Goal: Complete application form

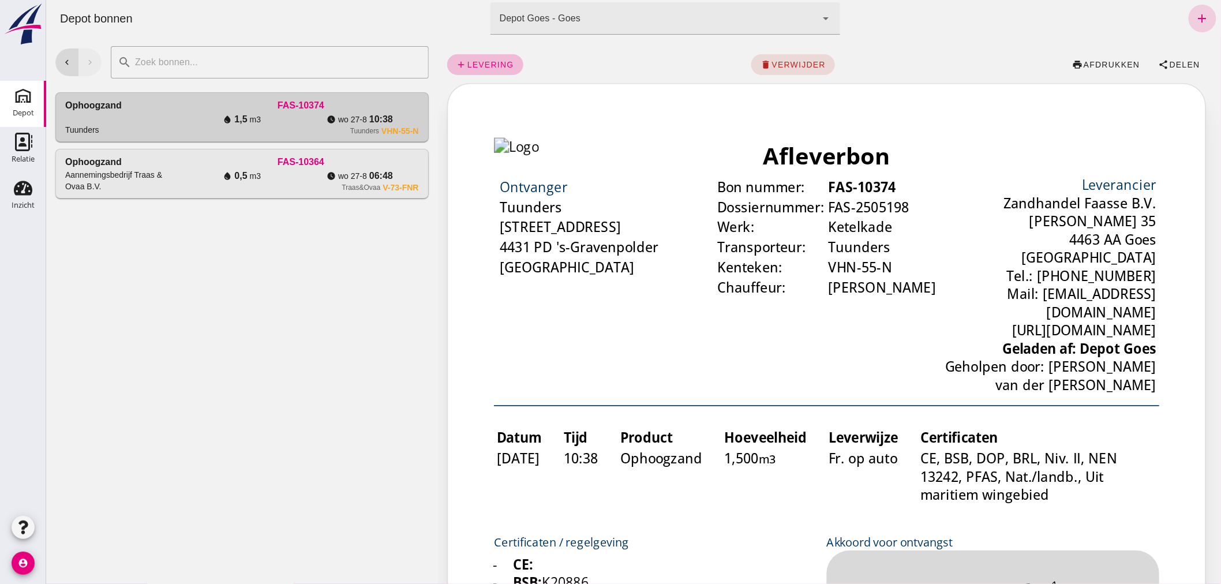
click at [1188, 10] on link "add" at bounding box center [1202, 19] width 28 height 28
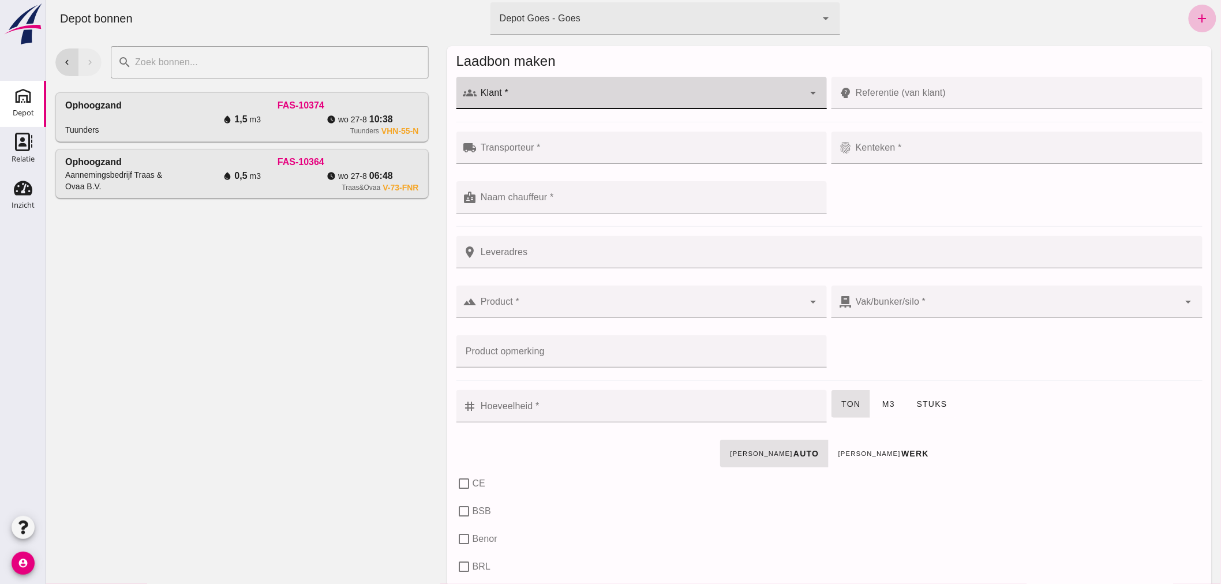
click at [595, 94] on input "Klant *" at bounding box center [640, 99] width 327 height 14
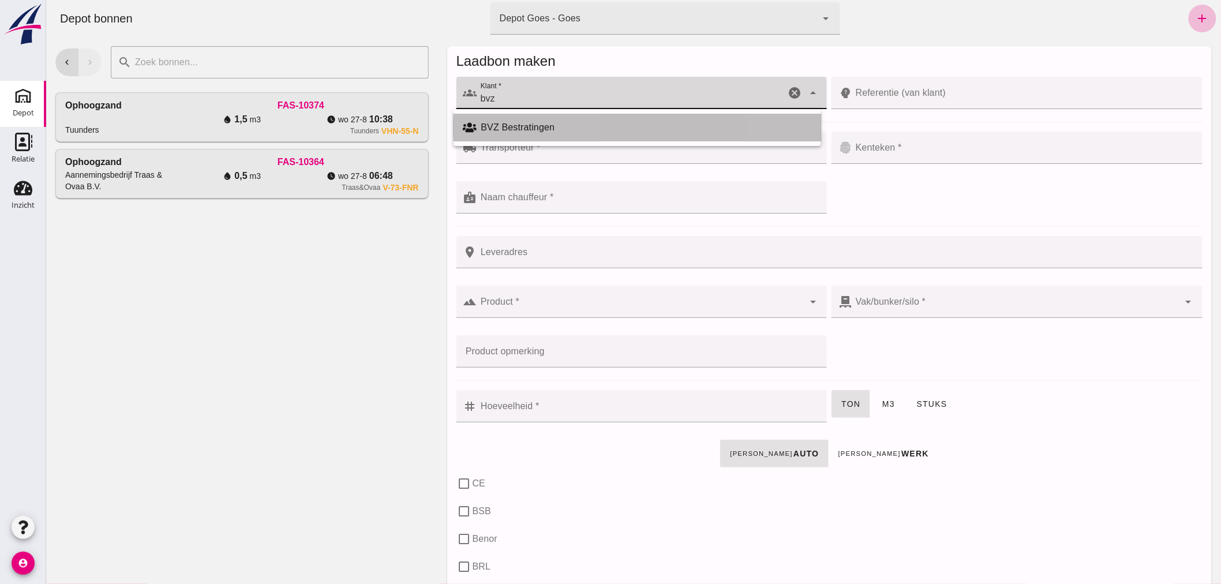
click at [530, 125] on div "BVZ Bestratingen" at bounding box center [646, 128] width 331 height 14
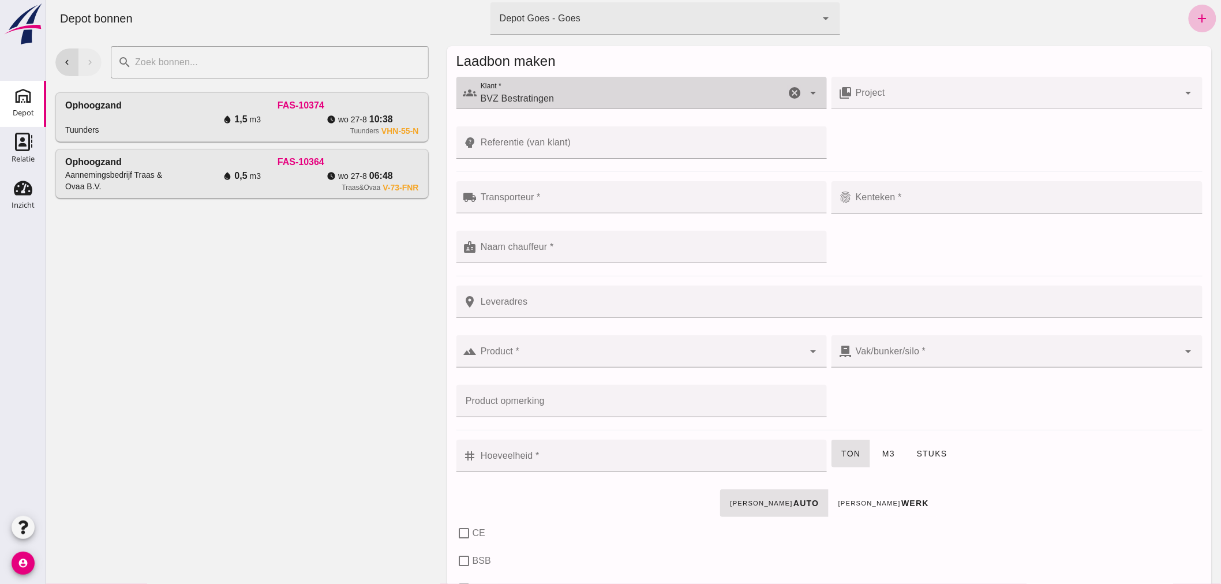
type input "BVZ Bestratingen"
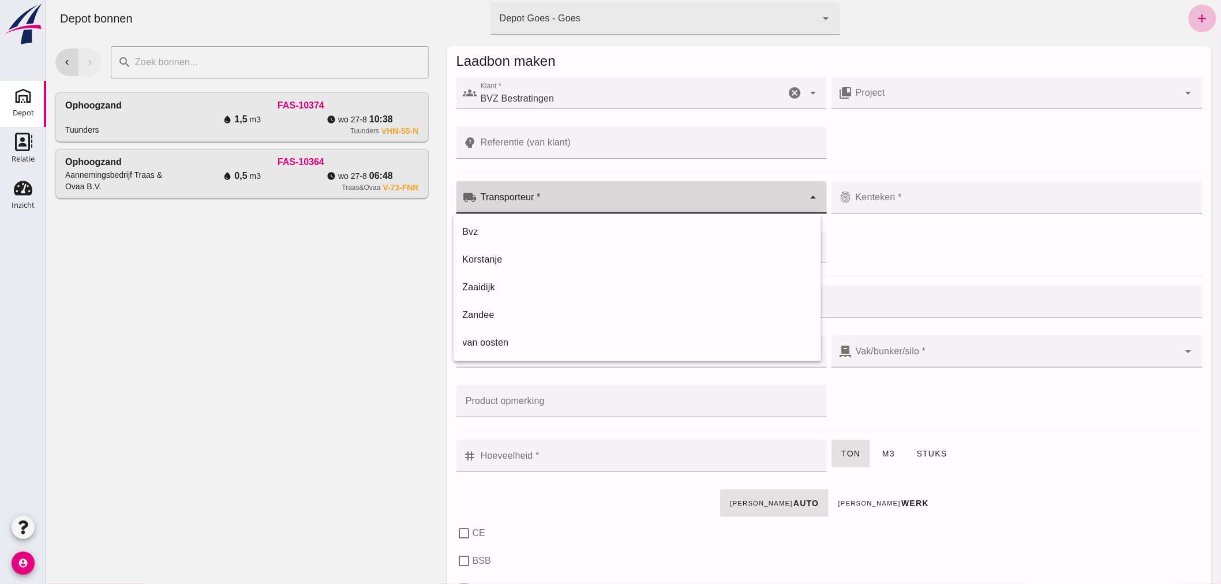
click at [544, 199] on input "Transporteur *" at bounding box center [640, 203] width 327 height 14
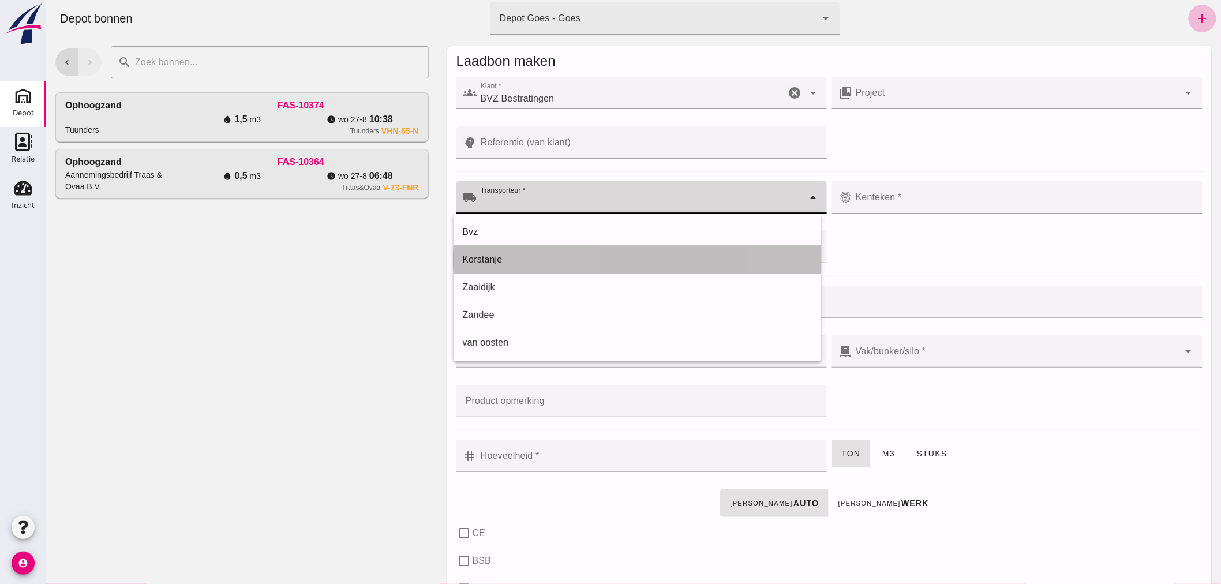
click at [515, 257] on div "Korstanje" at bounding box center [636, 260] width 349 height 14
type input "Korstanje"
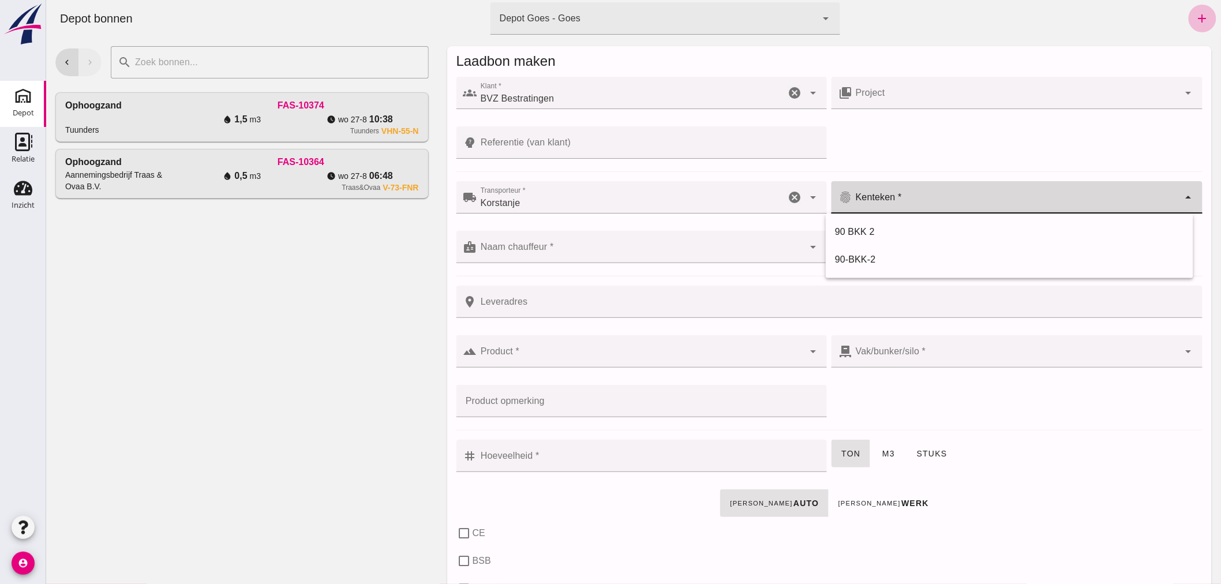
drag, startPoint x: 937, startPoint y: 197, endPoint x: 910, endPoint y: 210, distance: 30.0
click at [933, 198] on input "Kenteken *" at bounding box center [1015, 203] width 327 height 14
click at [859, 257] on div "90-BKK-2" at bounding box center [1009, 260] width 349 height 14
type input "90-BKK-2"
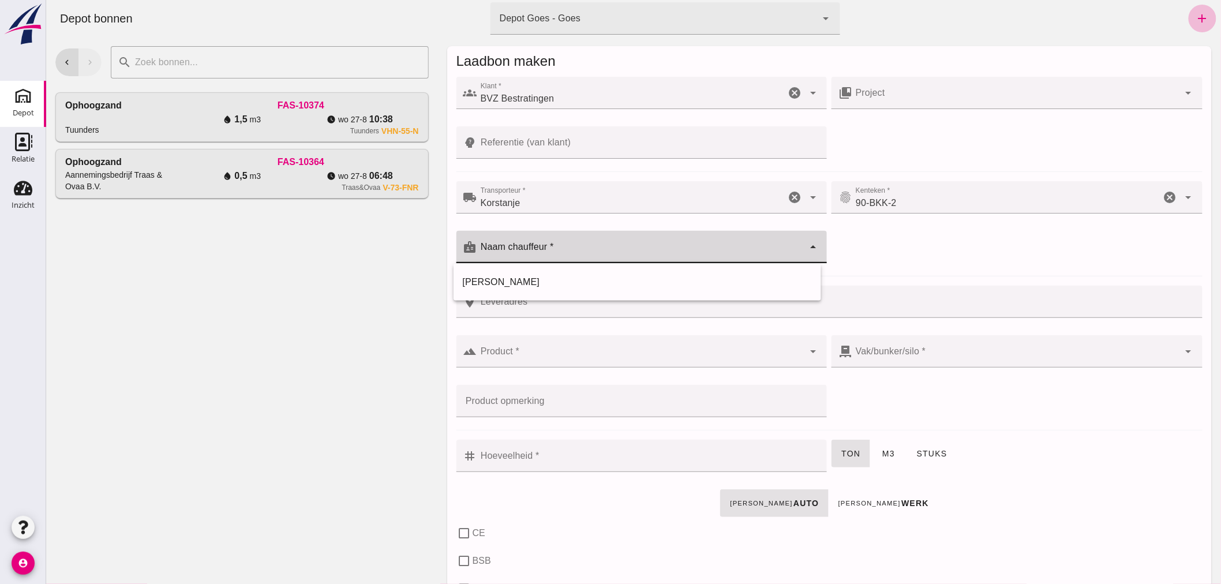
click at [622, 250] on input "Naam chauffeur *" at bounding box center [640, 253] width 327 height 14
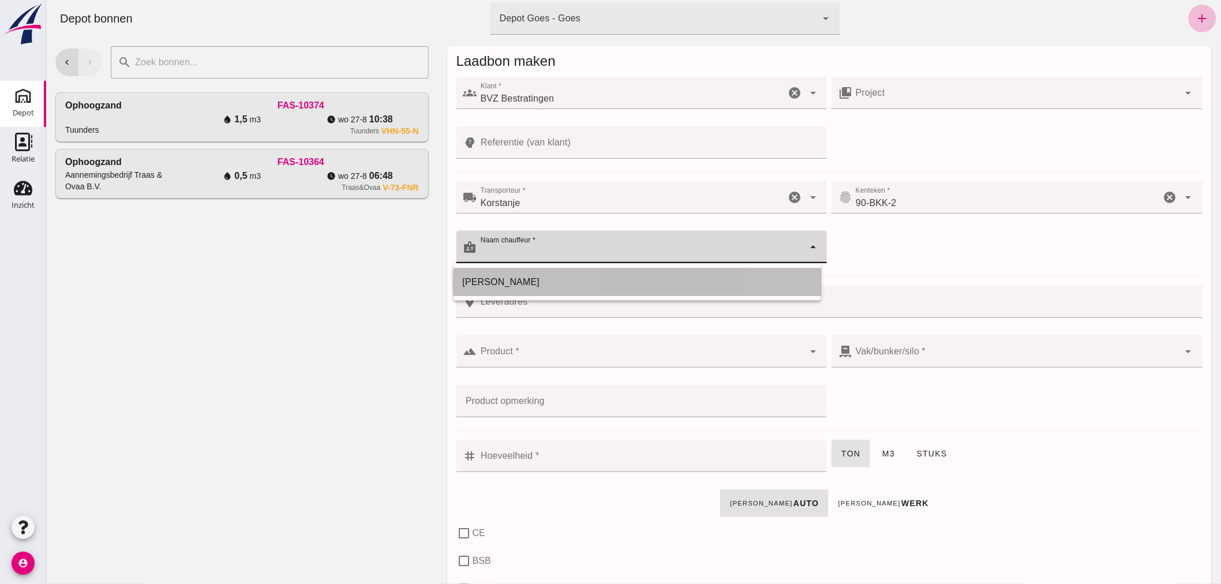
click at [577, 280] on div "[PERSON_NAME]" at bounding box center [636, 282] width 349 height 14
type input "[PERSON_NAME]"
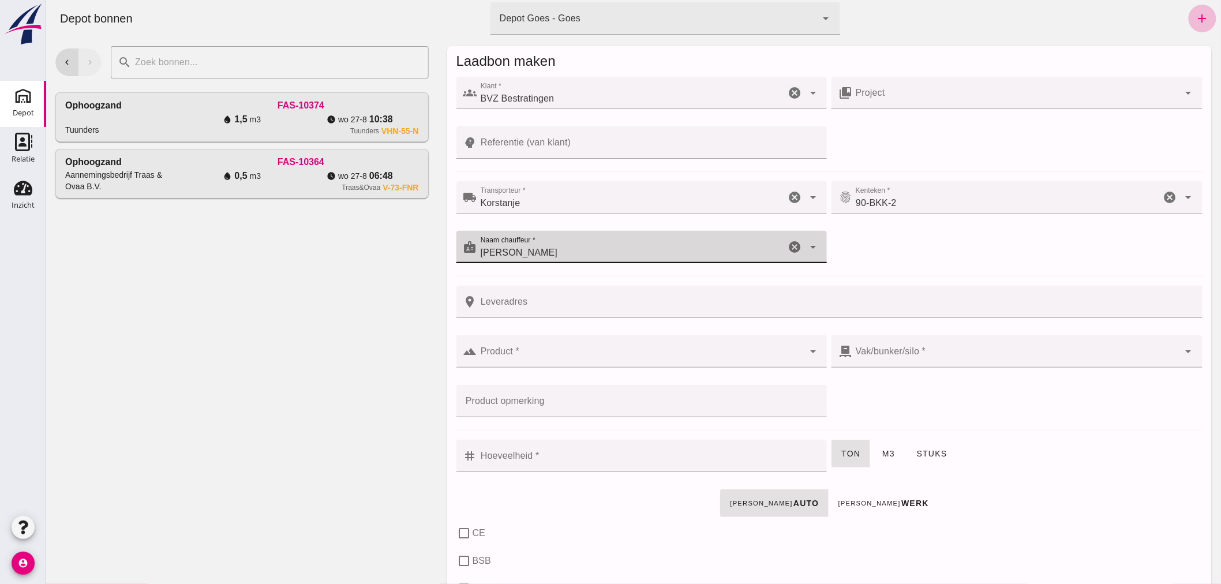
click at [552, 304] on input "Leveradres" at bounding box center [836, 302] width 719 height 32
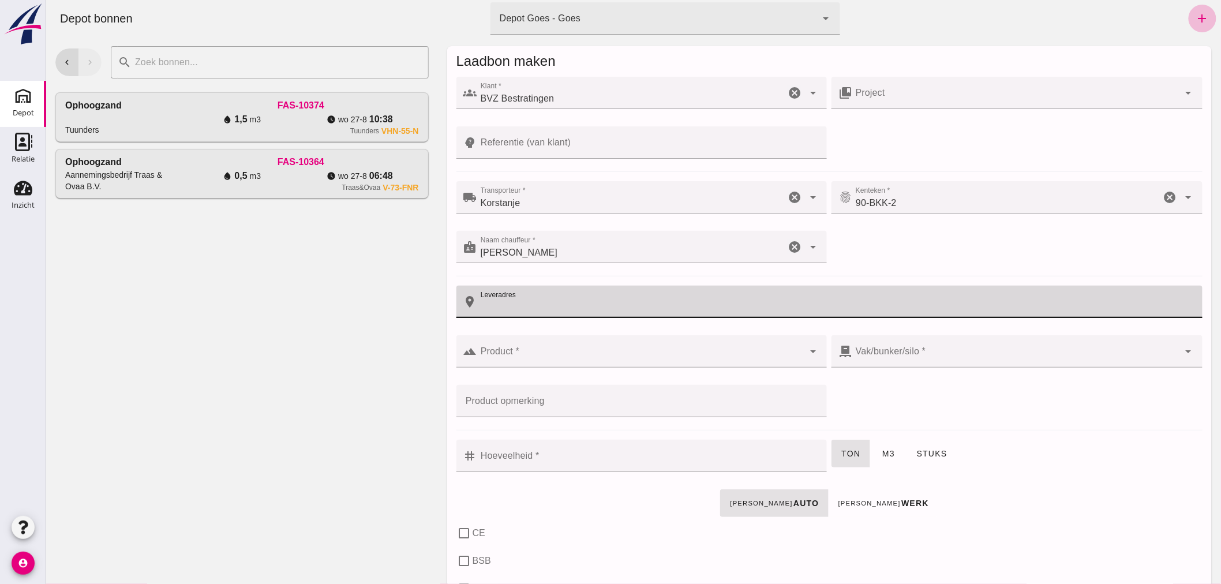
click at [581, 150] on input "Referentie (van klant)" at bounding box center [648, 142] width 343 height 32
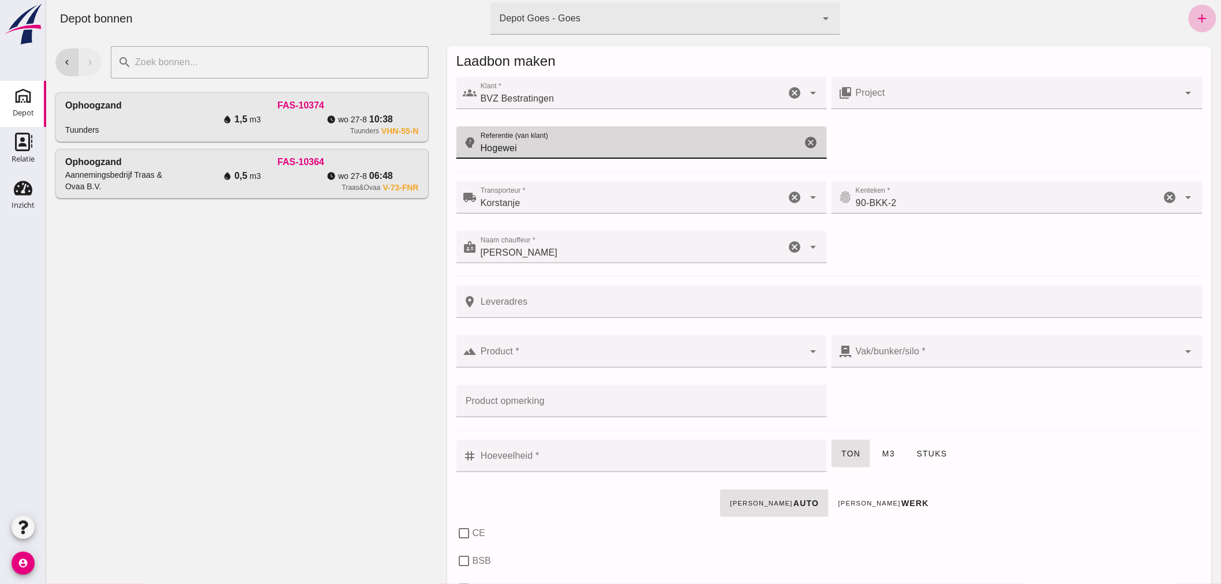
type input "Hogewei"
click at [530, 355] on input "Product *" at bounding box center [640, 357] width 327 height 14
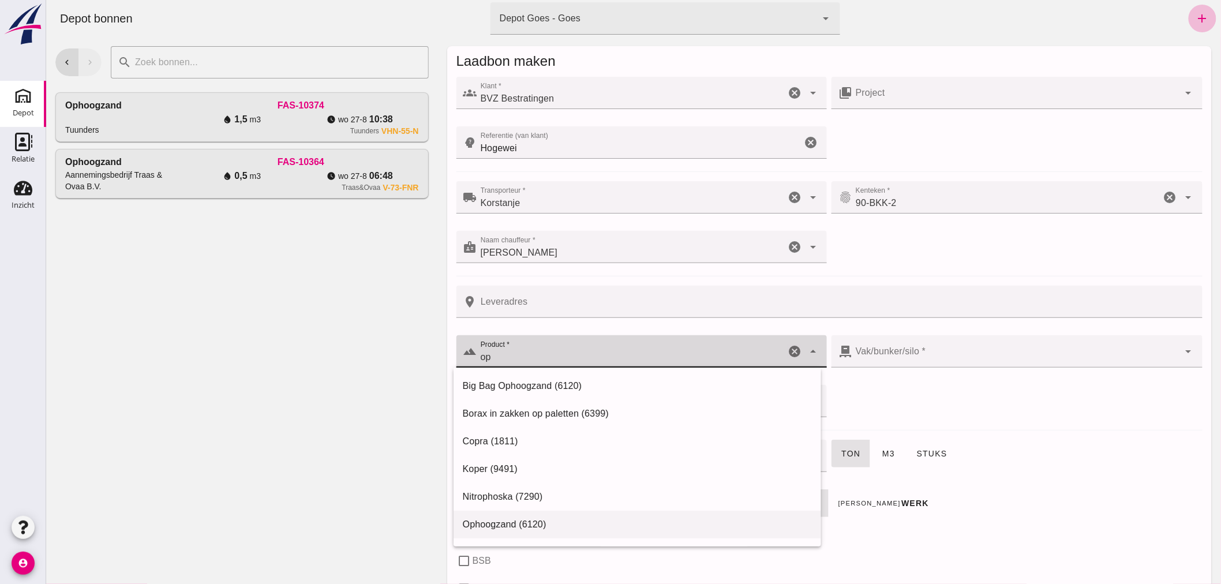
click at [498, 523] on div "Ophoogzand (6120)" at bounding box center [636, 525] width 349 height 14
type input "Ophoogzand (6120)"
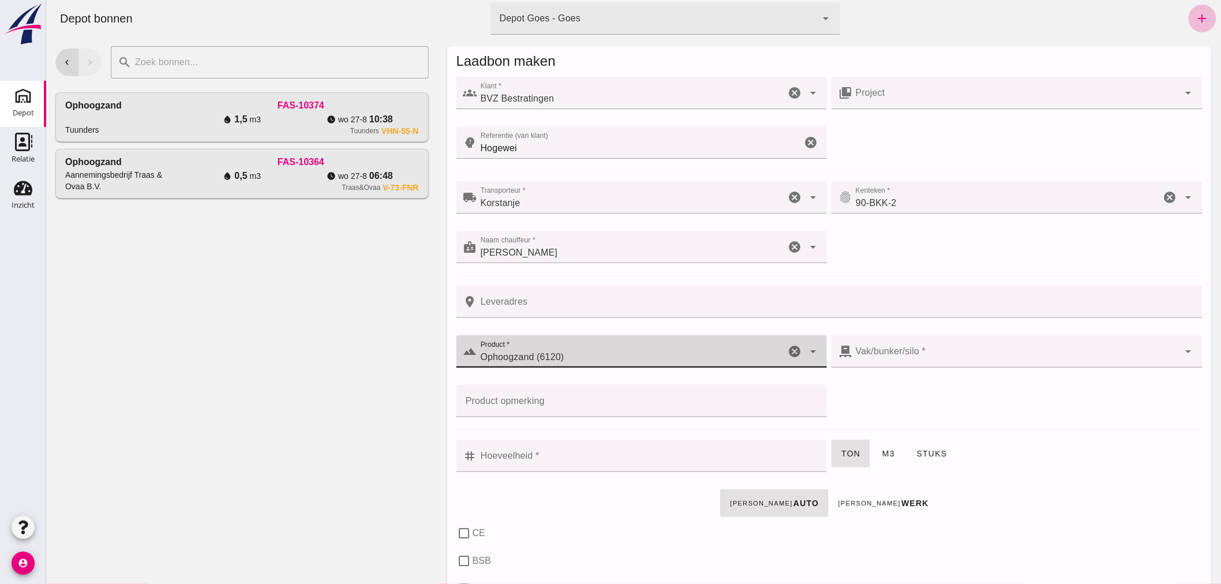
type input "38"
checkbox input "true"
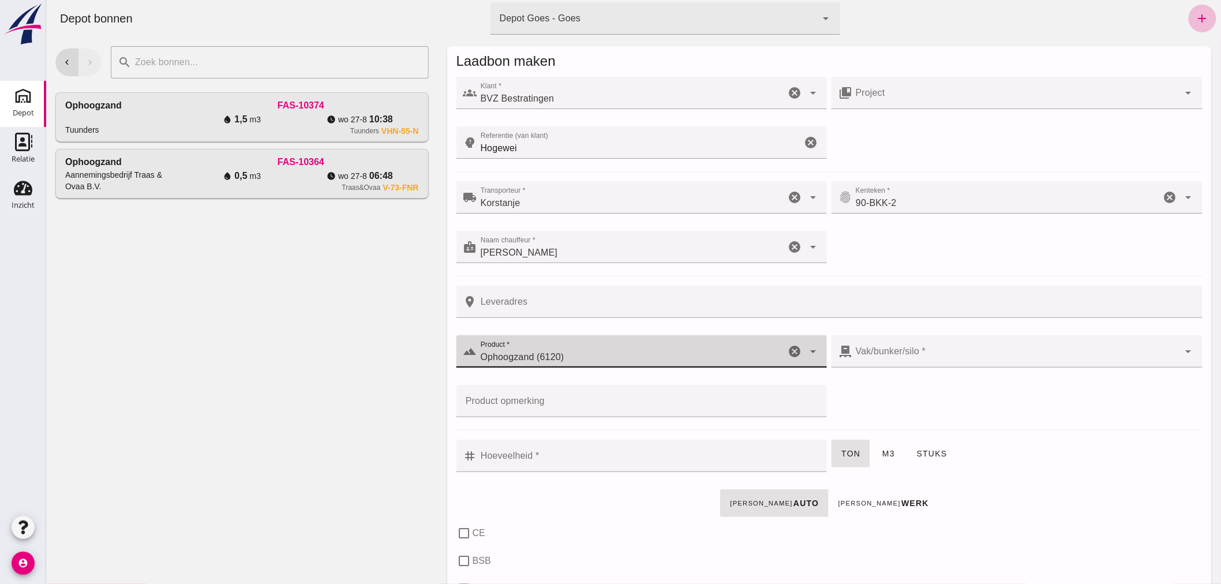
type input "40"
checkbox input "true"
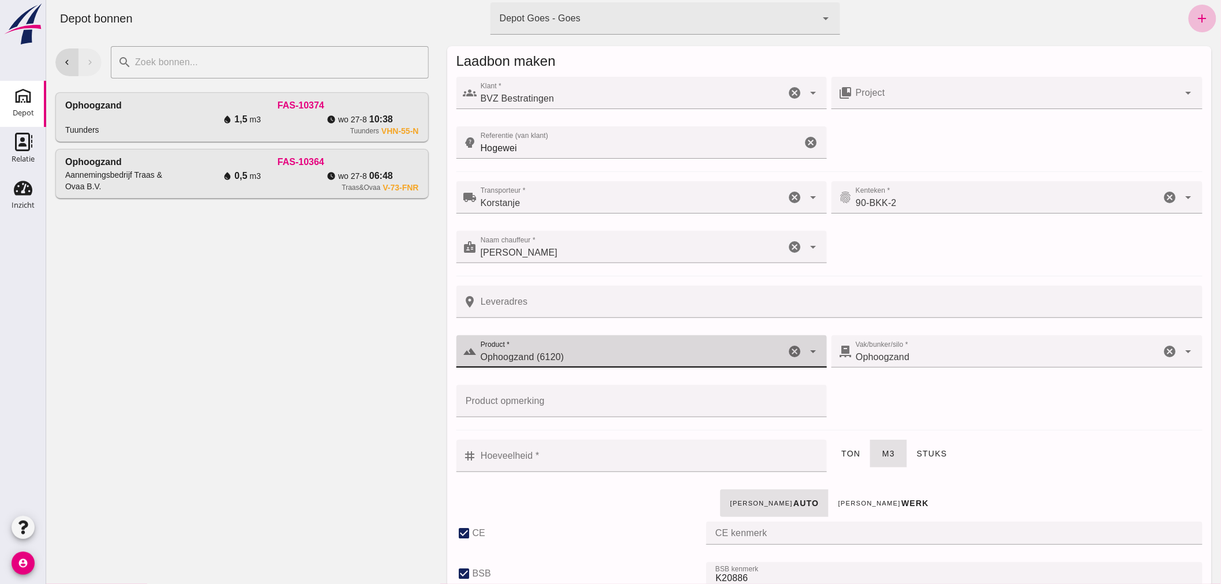
type input "Ophoogzand (6120)"
click at [676, 458] on input "Hoeveelheid *" at bounding box center [648, 456] width 343 height 32
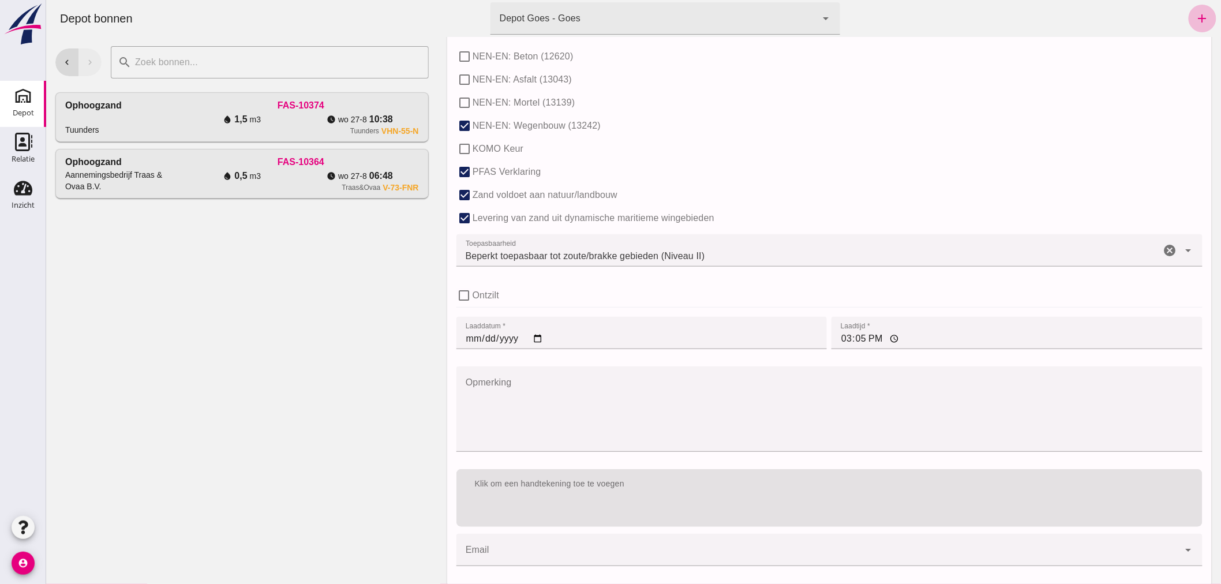
scroll to position [705, 0]
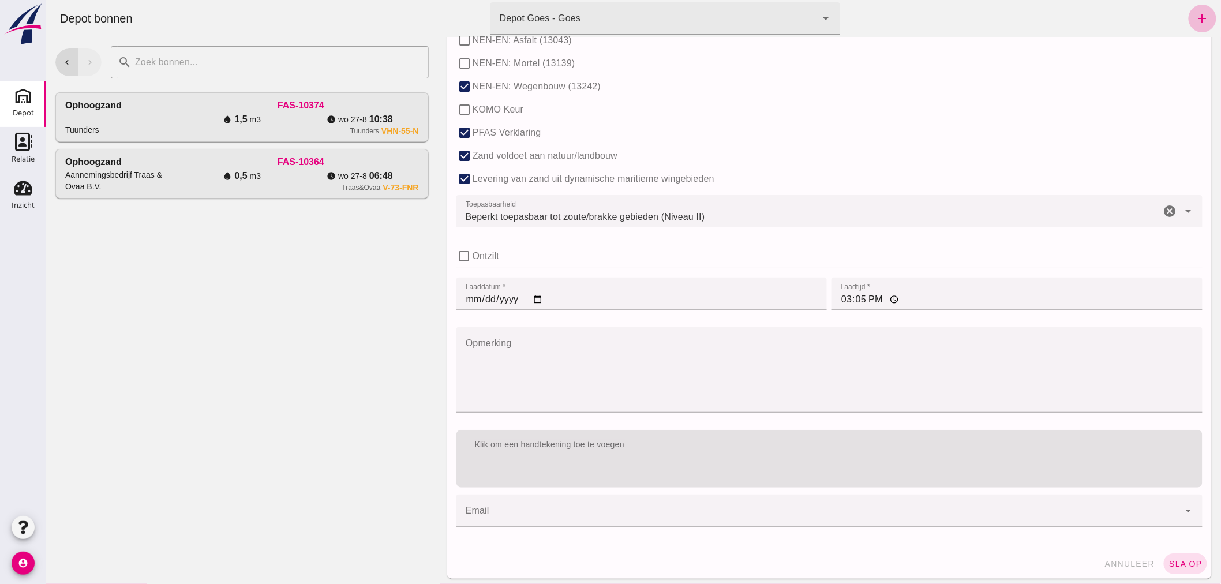
type input "3"
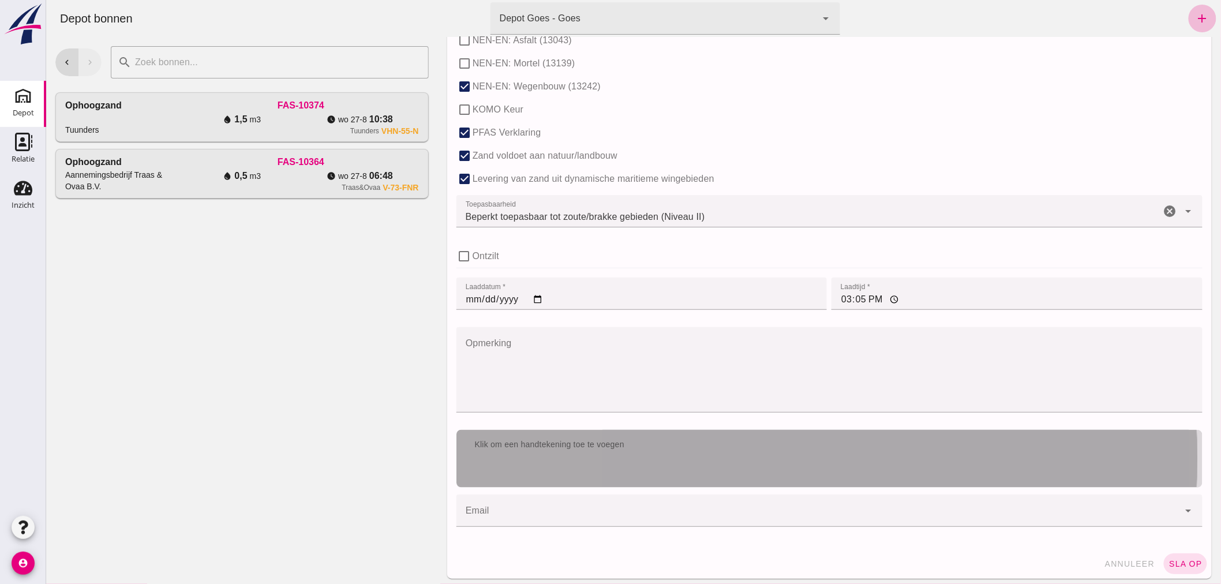
click at [802, 450] on div "Klik om een handtekening toe te voegen" at bounding box center [829, 445] width 746 height 30
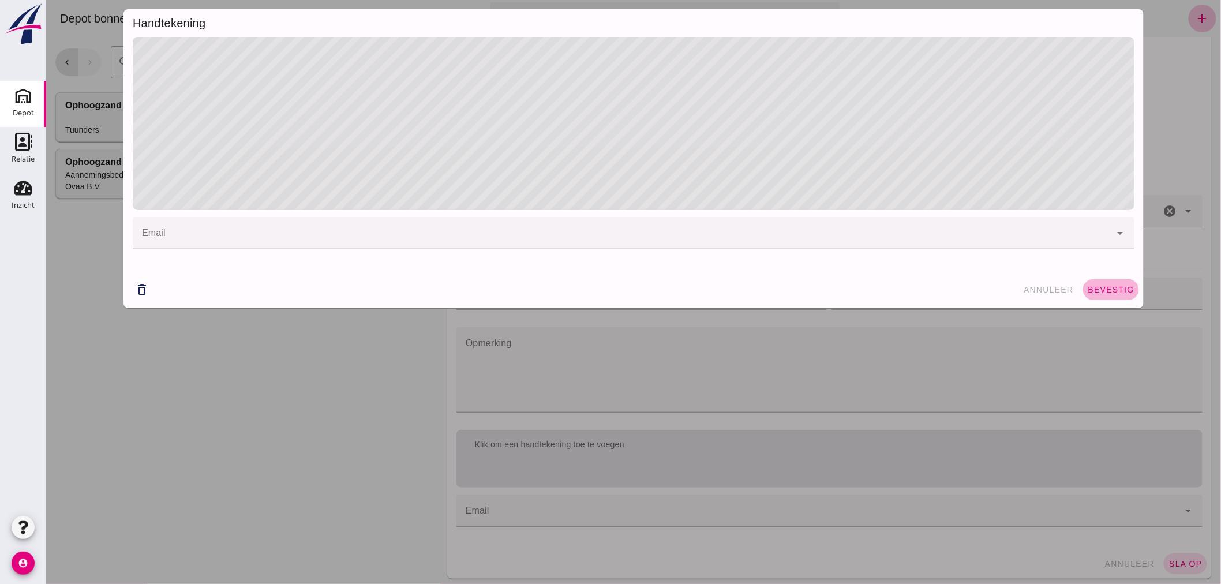
click at [1101, 287] on span "bevestig" at bounding box center [1110, 289] width 47 height 9
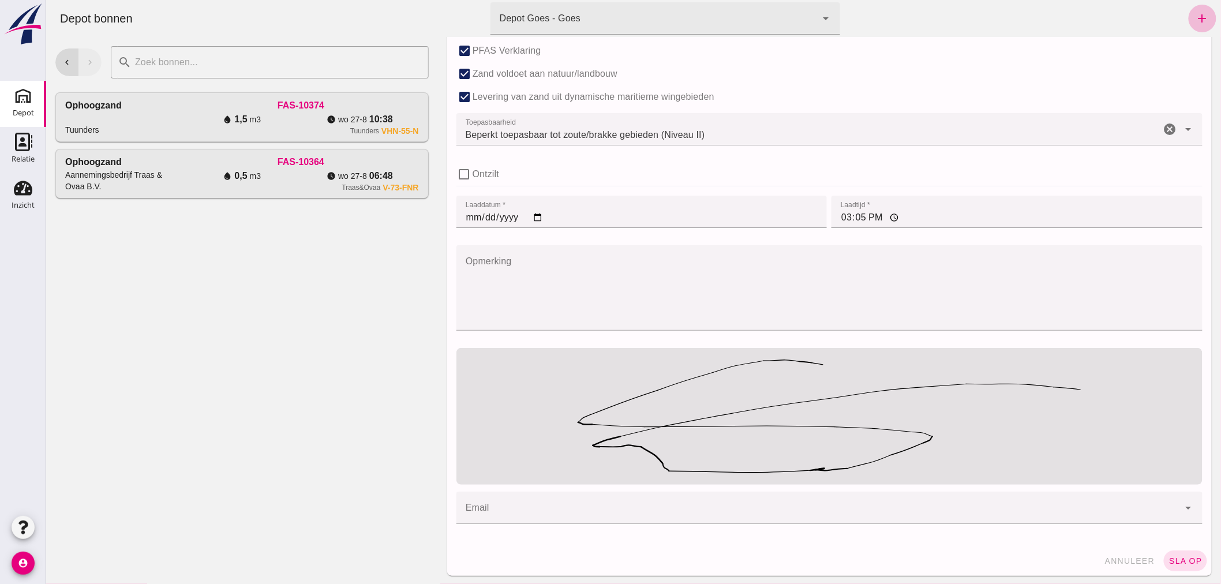
scroll to position [788, 0]
click at [1169, 558] on span "sla op" at bounding box center [1185, 560] width 34 height 9
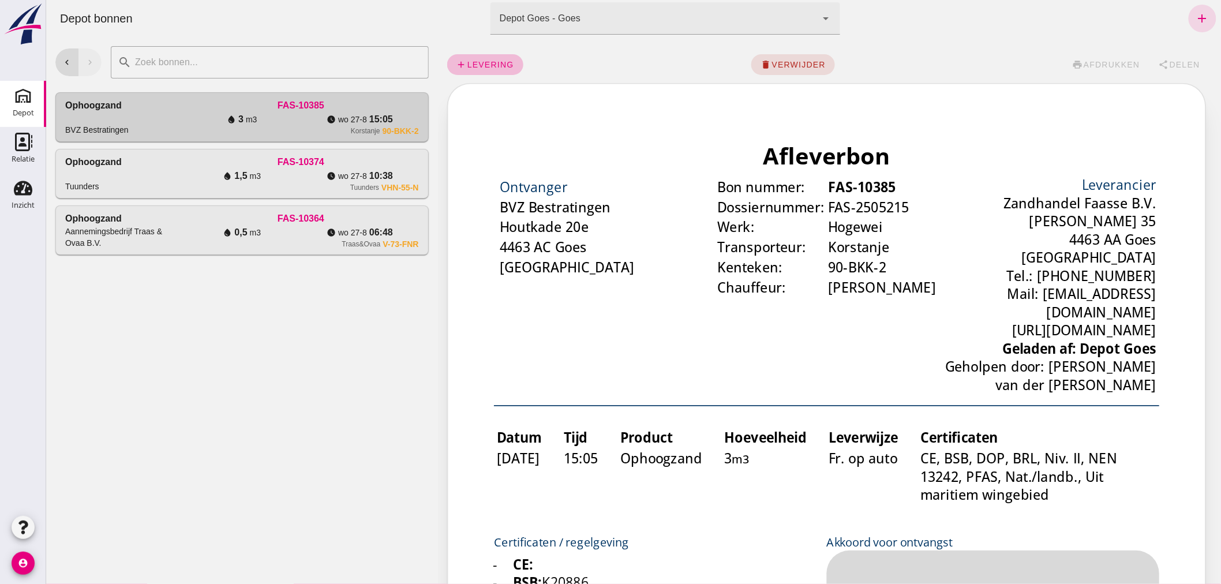
scroll to position [0, 0]
click at [1170, 66] on span "Delen" at bounding box center [1184, 64] width 31 height 9
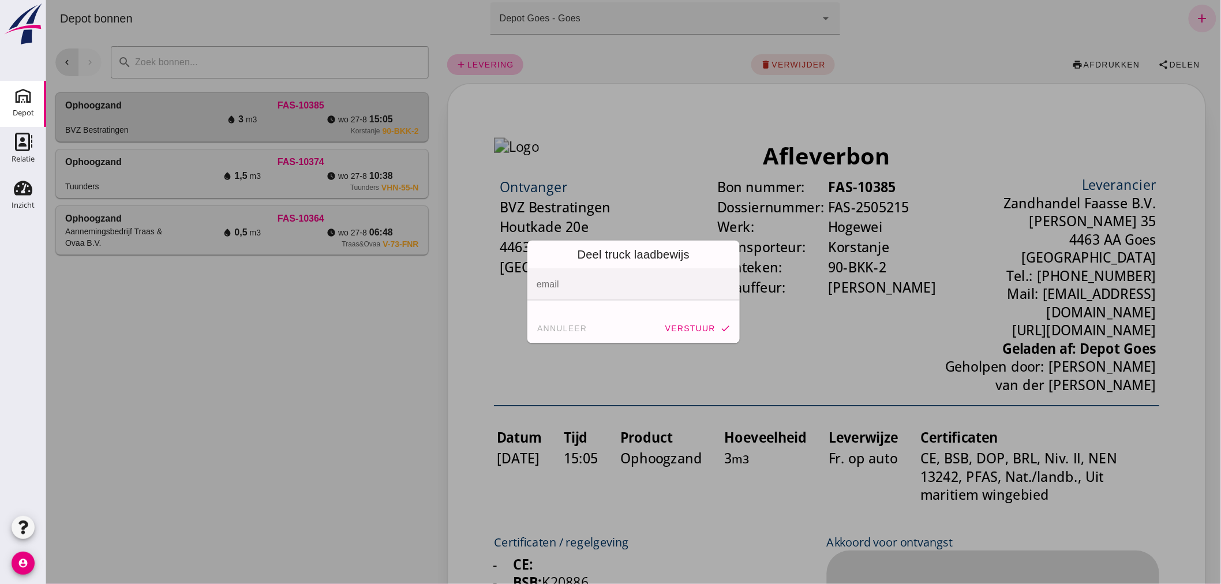
click at [617, 281] on div at bounding box center [629, 284] width 205 height 32
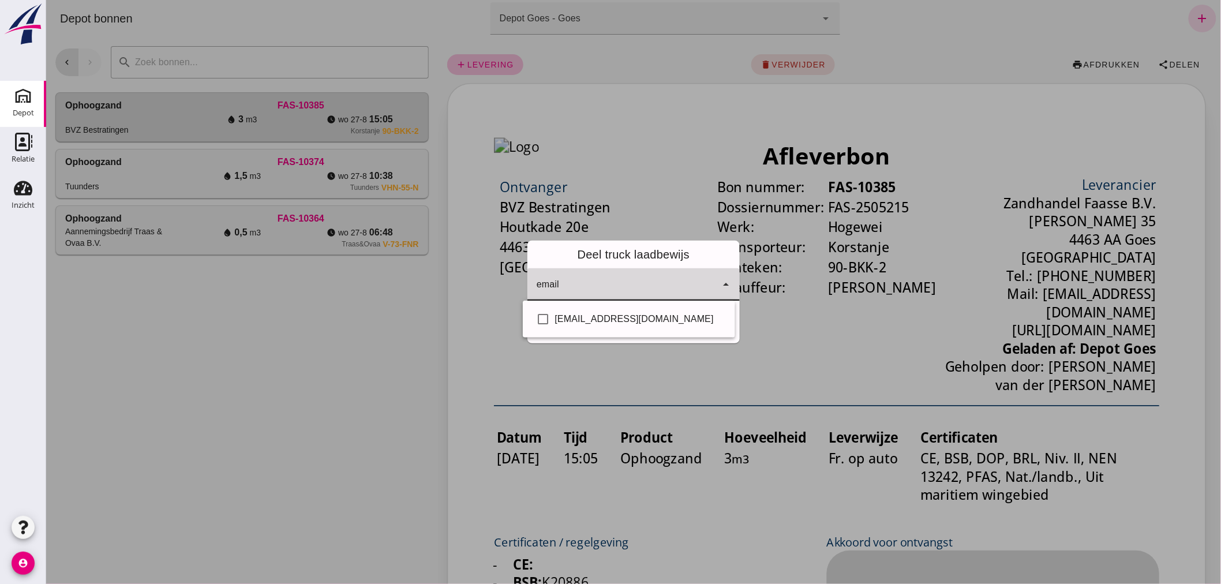
click at [618, 283] on input "email" at bounding box center [624, 290] width 177 height 14
click at [624, 315] on div "[EMAIL_ADDRESS][DOMAIN_NAME]" at bounding box center [640, 319] width 171 height 14
checkbox input "true"
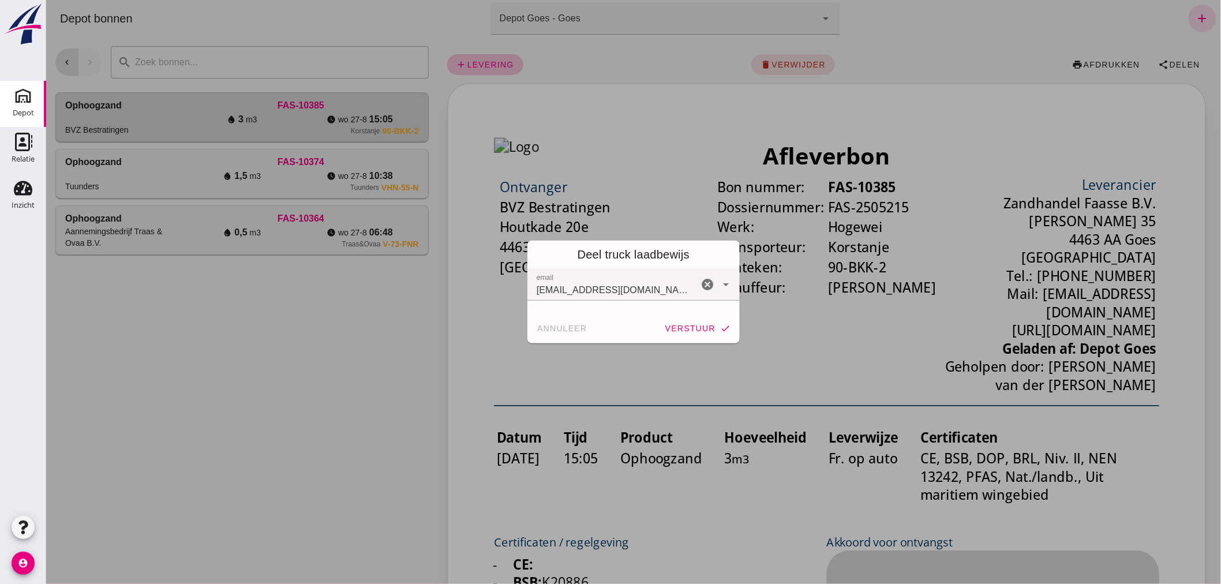
click at [645, 366] on div at bounding box center [633, 292] width 1175 height 584
click at [687, 323] on button "verstuur check" at bounding box center [697, 328] width 75 height 21
